Goal: Understand site structure: Understand site structure

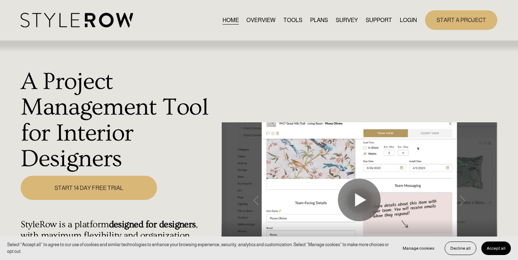
click at [262, 20] on link "OVERVIEW" at bounding box center [261, 20] width 29 height 10
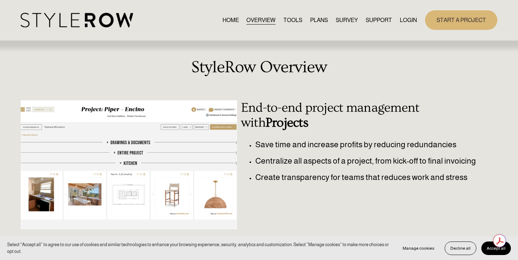
click at [286, 18] on link "TOOLS" at bounding box center [293, 20] width 19 height 10
